Goal: Information Seeking & Learning: Learn about a topic

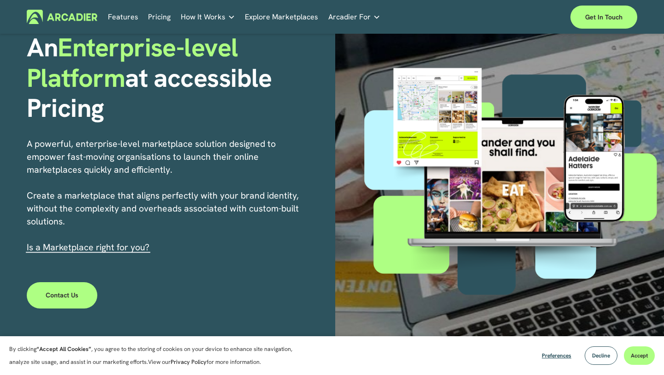
scroll to position [89, 0]
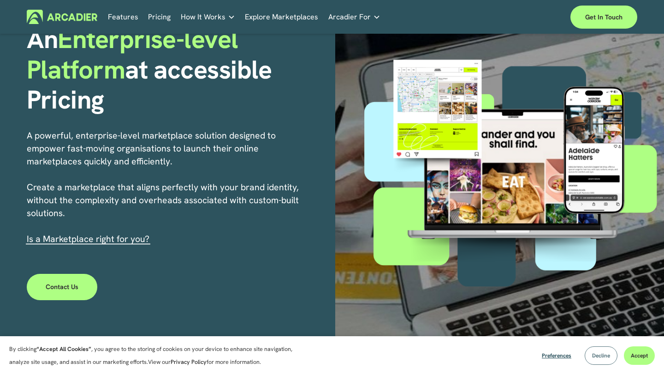
click at [600, 354] on span "Decline" at bounding box center [601, 354] width 18 height 7
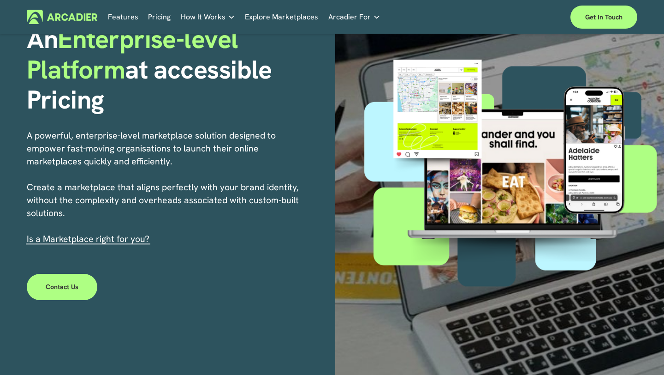
scroll to position [0, 0]
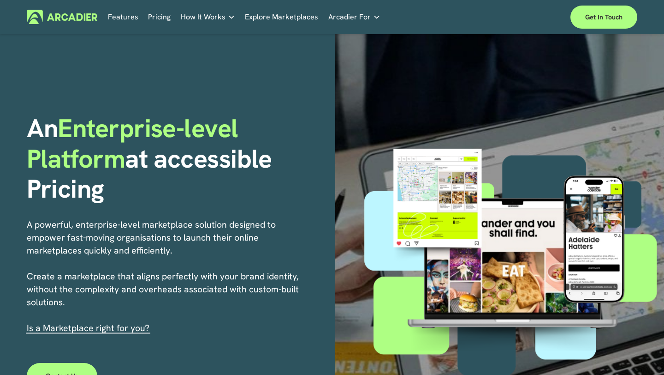
click at [167, 18] on link "Pricing" at bounding box center [159, 17] width 23 height 14
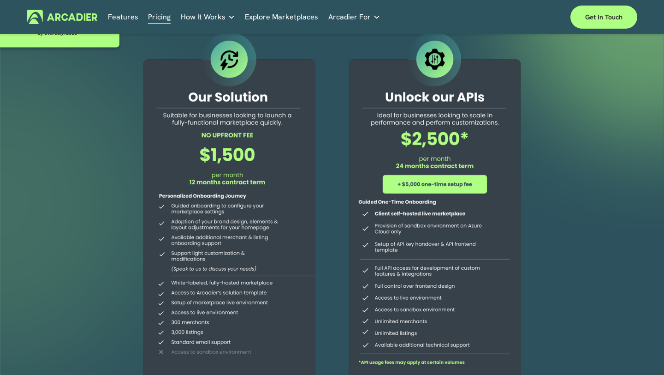
scroll to position [45, 0]
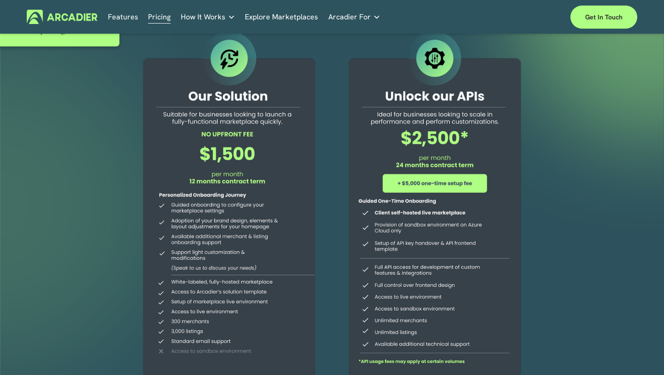
drag, startPoint x: 201, startPoint y: 153, endPoint x: 245, endPoint y: 153, distance: 44.7
click at [237, 153] on div at bounding box center [229, 206] width 199 height 354
click at [244, 153] on div at bounding box center [229, 206] width 199 height 354
drag, startPoint x: 244, startPoint y: 153, endPoint x: 214, endPoint y: 153, distance: 30.0
click at [214, 153] on div at bounding box center [229, 206] width 199 height 354
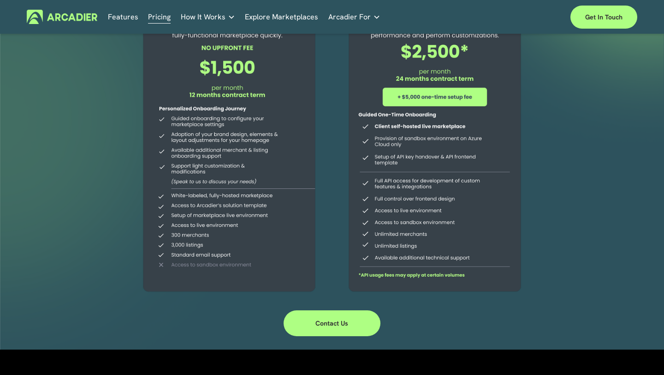
scroll to position [134, 0]
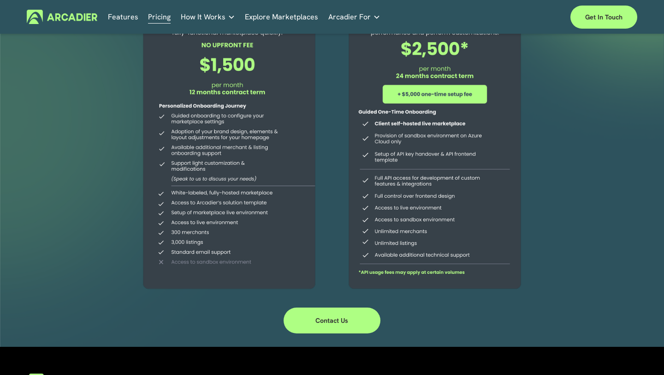
click at [278, 254] on div at bounding box center [229, 117] width 199 height 354
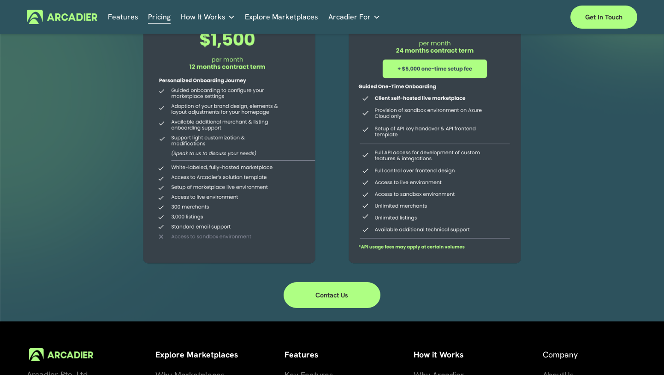
scroll to position [0, 0]
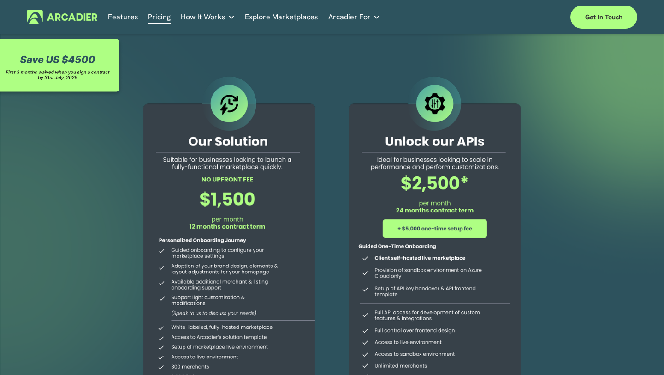
click at [0, 0] on h5 "Why Arcadier" at bounding box center [0, 0] width 0 height 0
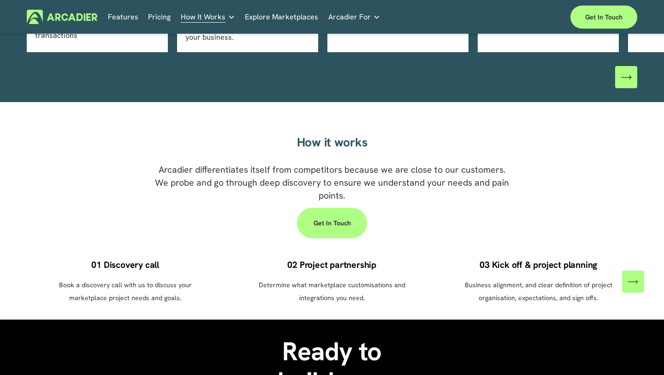
scroll to position [507, 0]
